Goal: Task Accomplishment & Management: Manage account settings

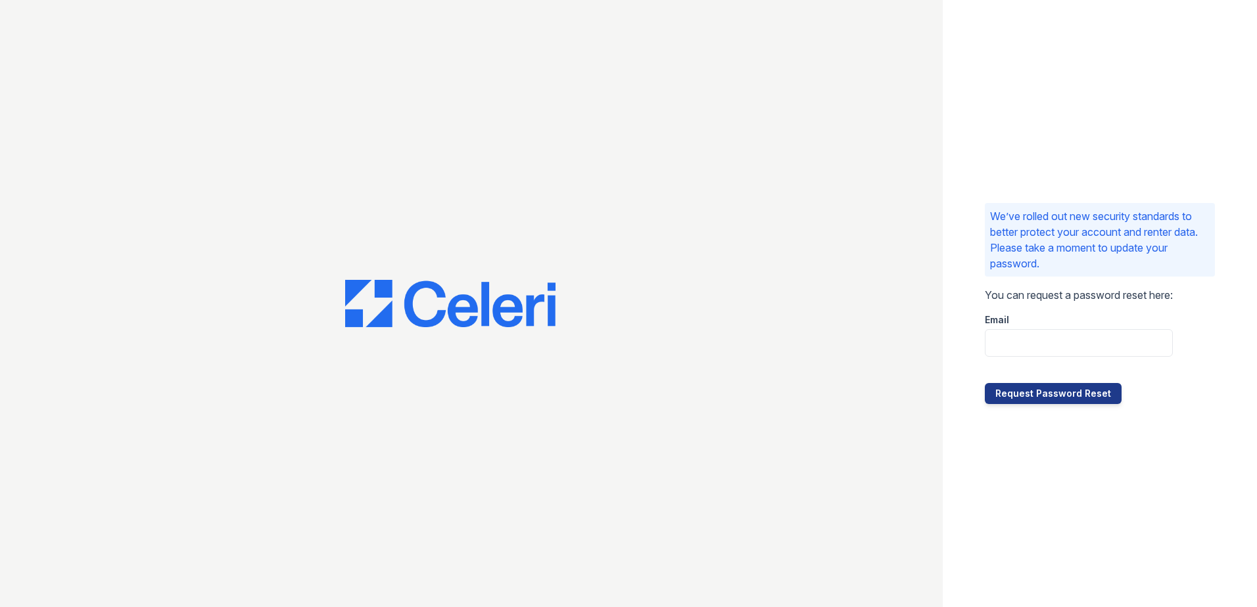
click at [864, 190] on div at bounding box center [471, 303] width 943 height 607
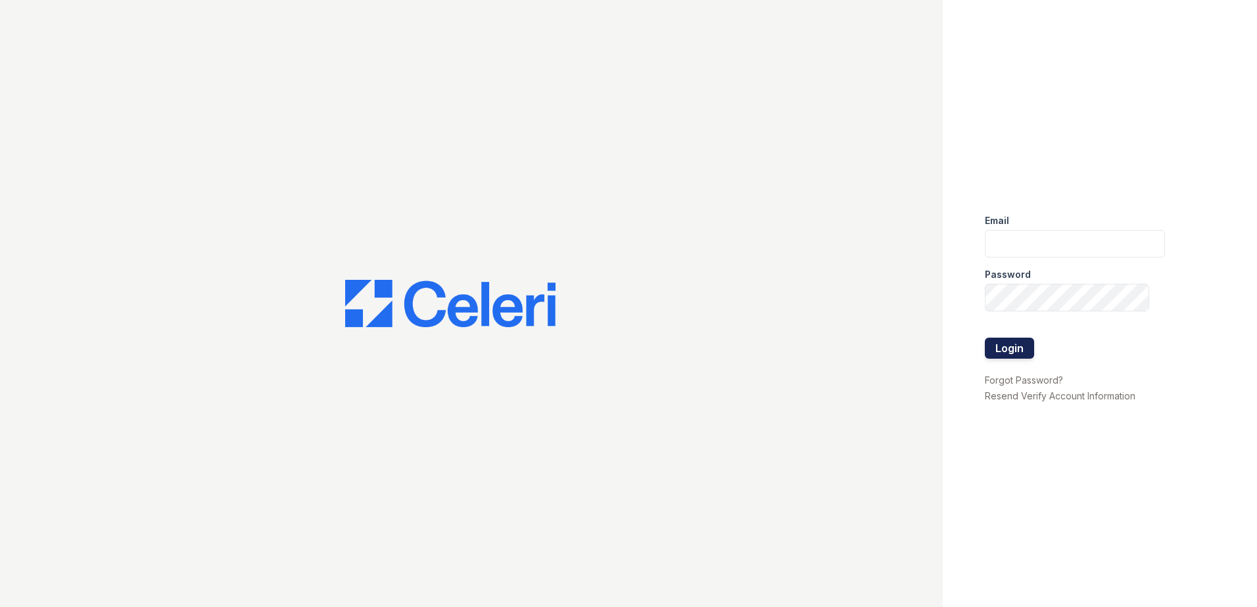
type input "[EMAIL_ADDRESS][DOMAIN_NAME]"
click at [1011, 351] on button "Login" at bounding box center [1009, 348] width 49 height 21
